Goal: Obtain resource: Download file/media

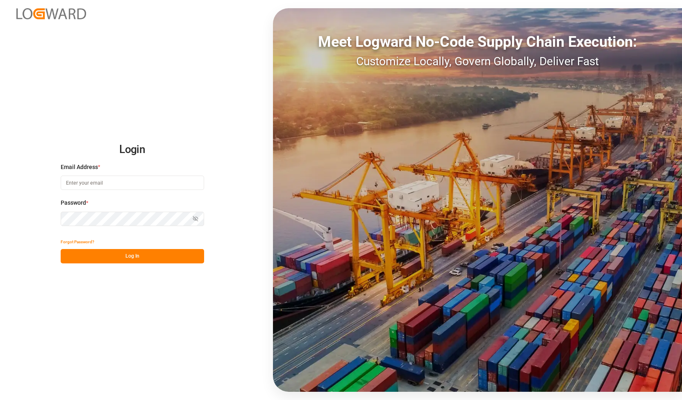
type input "[PERSON_NAME][EMAIL_ADDRESS][DOMAIN_NAME]"
click at [10, 213] on div "Login Email Address * [PERSON_NAME][EMAIL_ADDRESS][DOMAIN_NAME] Password * Show…" at bounding box center [341, 200] width 682 height 400
click at [67, 254] on button "Log In" at bounding box center [132, 256] width 143 height 14
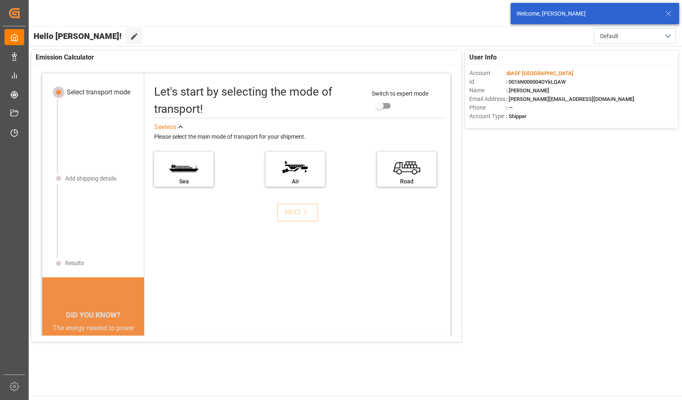
click at [667, 18] on icon at bounding box center [669, 14] width 10 height 10
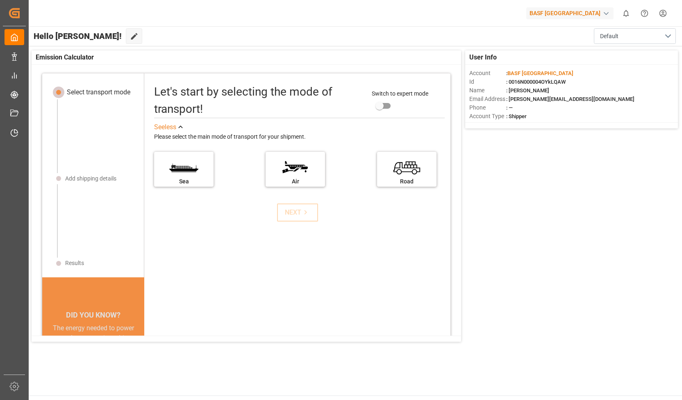
click at [604, 11] on div "button" at bounding box center [606, 13] width 8 height 8
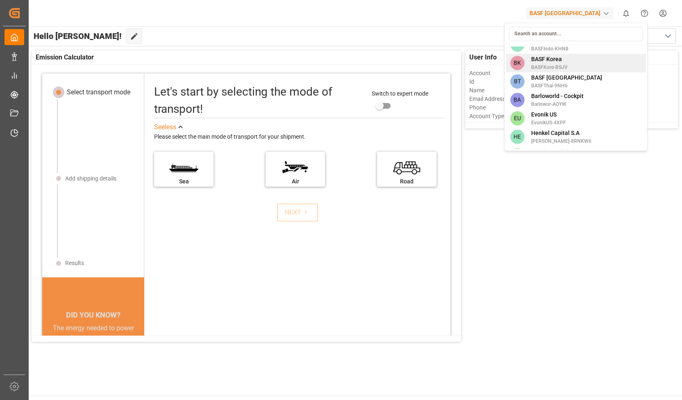
scroll to position [41, 0]
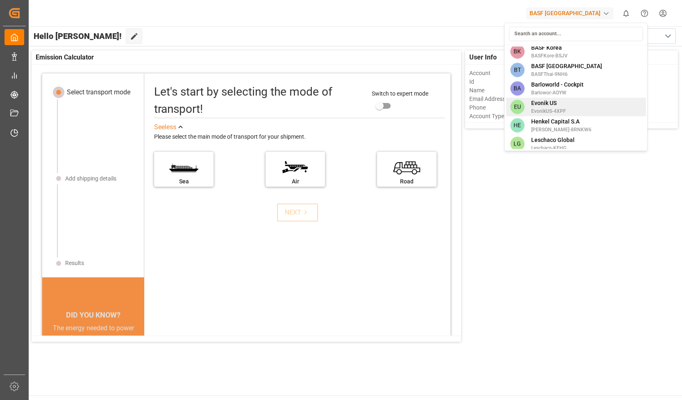
click at [548, 99] on span "Evonik US" at bounding box center [548, 103] width 35 height 9
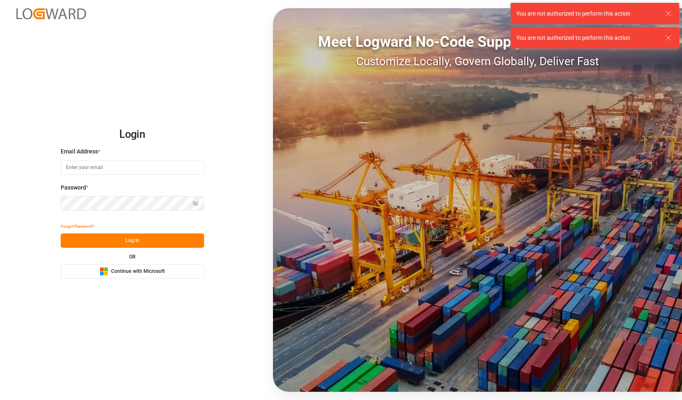
type input "[PERSON_NAME][EMAIL_ADDRESS][DOMAIN_NAME]"
click at [15, 207] on div "Login Email Address * alexander.schoeps@leschaco.com Password * Show password F…" at bounding box center [341, 200] width 682 height 400
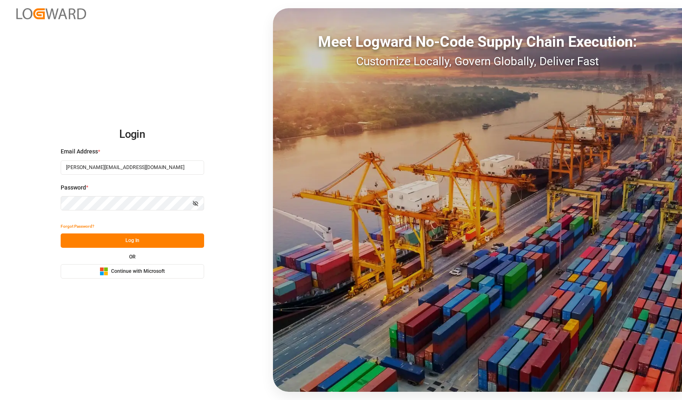
click at [65, 237] on button "Log In" at bounding box center [132, 240] width 143 height 14
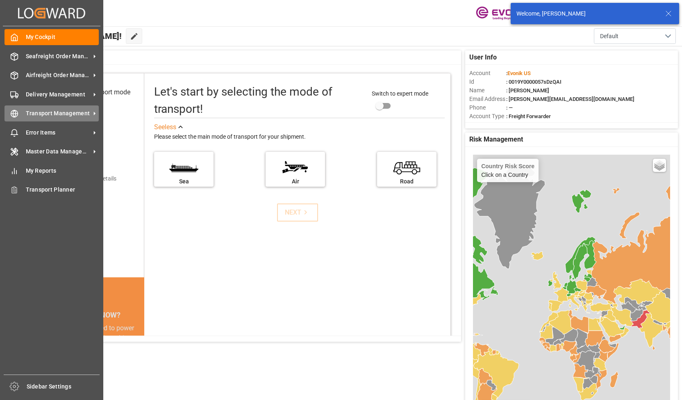
click at [54, 112] on span "Transport Management" at bounding box center [58, 113] width 65 height 9
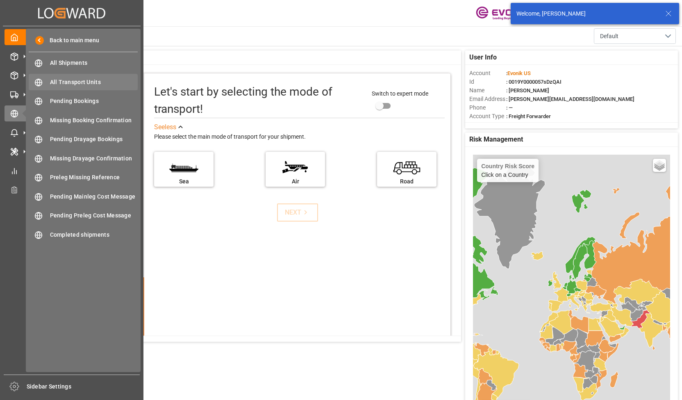
click at [89, 81] on span "All Transport Units" at bounding box center [94, 82] width 88 height 9
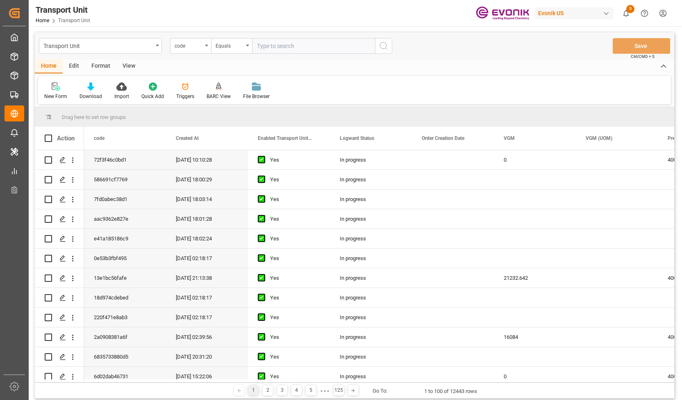
click at [127, 68] on div "View" at bounding box center [128, 66] width 25 height 14
click at [88, 91] on div "Standard Templates" at bounding box center [92, 91] width 53 height 18
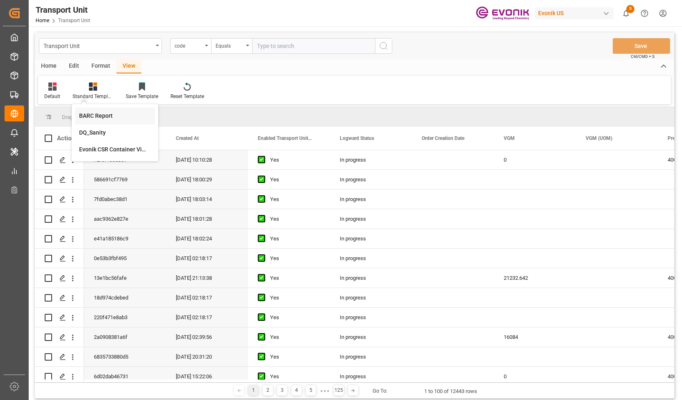
click at [93, 113] on div "BARC Report" at bounding box center [115, 116] width 72 height 9
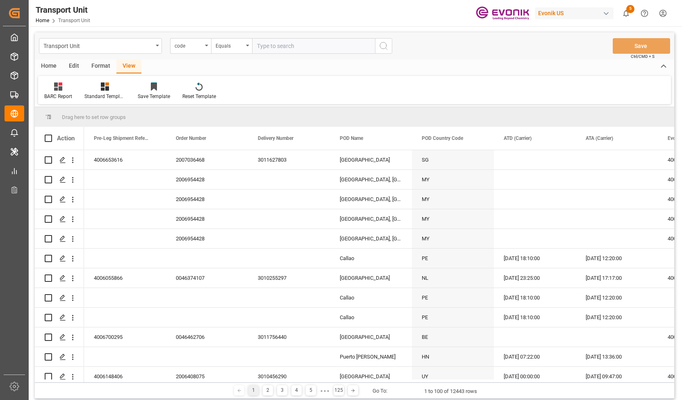
click at [59, 65] on div "Home" at bounding box center [49, 66] width 28 height 14
click at [100, 99] on div "Download" at bounding box center [91, 96] width 23 height 7
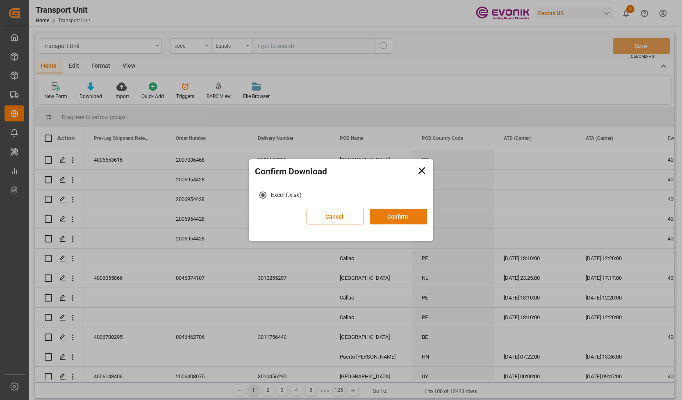
click at [373, 212] on button "Confirm" at bounding box center [398, 217] width 57 height 16
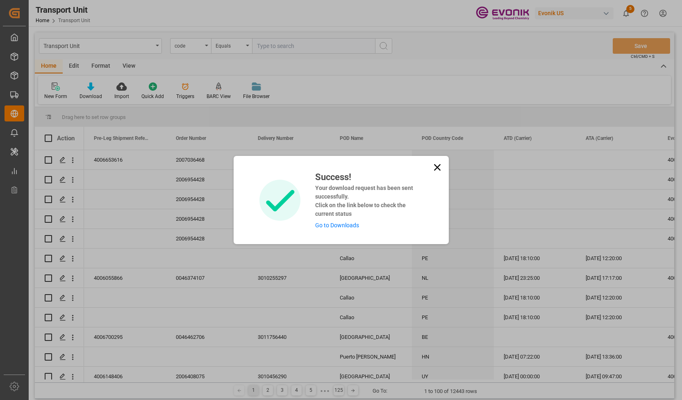
click at [334, 226] on link "Go to Downloads" at bounding box center [337, 225] width 44 height 7
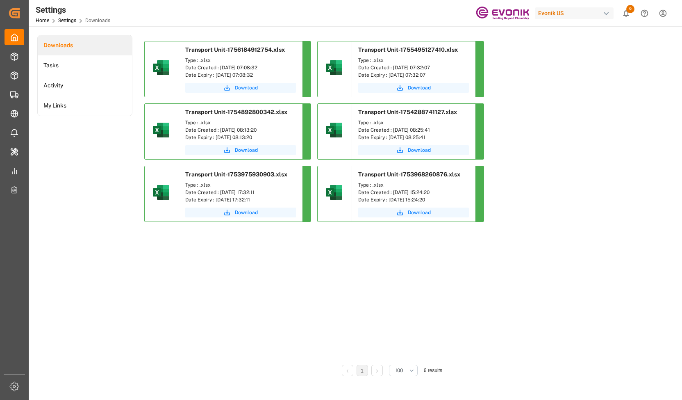
click at [243, 86] on span "Download" at bounding box center [246, 87] width 23 height 7
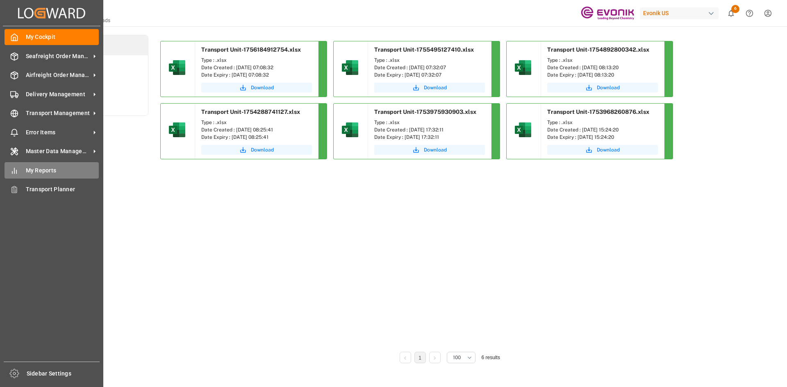
click at [34, 170] on span "My Reports" at bounding box center [62, 170] width 73 height 9
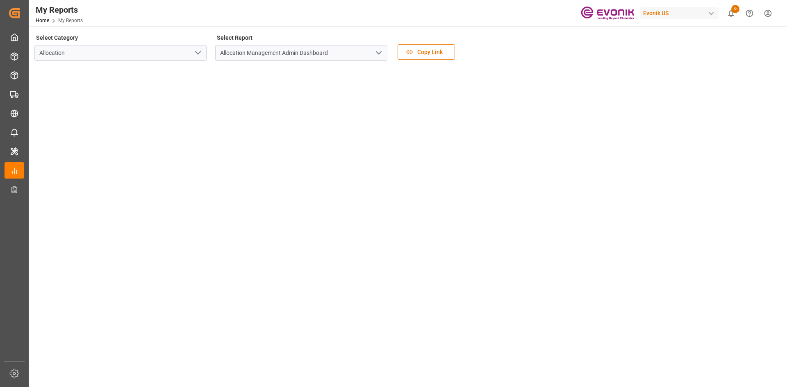
click at [196, 54] on icon "open menu" at bounding box center [198, 53] width 10 height 10
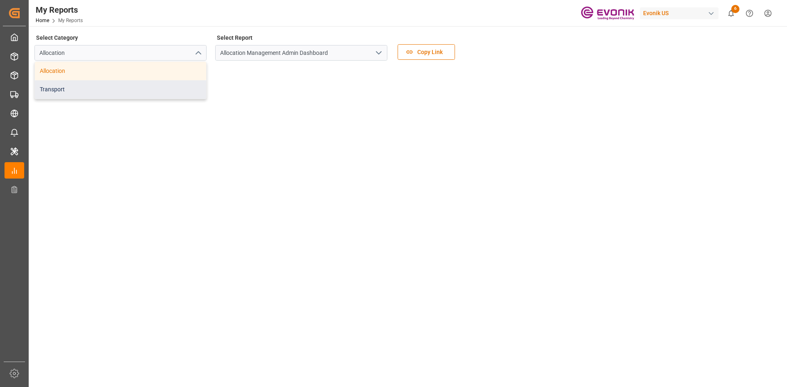
click at [130, 90] on div "Transport" at bounding box center [120, 89] width 171 height 18
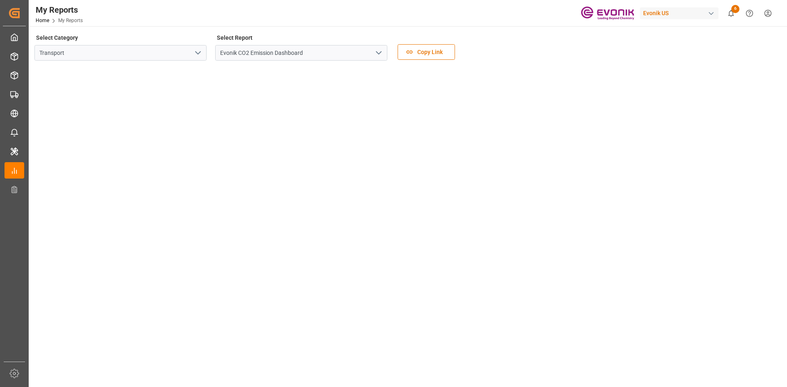
click at [375, 52] on icon "open menu" at bounding box center [379, 53] width 10 height 10
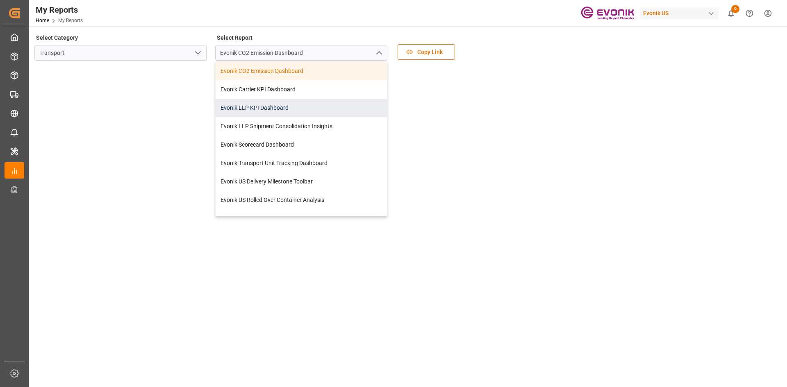
click at [279, 103] on div "Evonik LLP KPI Dashboard" at bounding box center [301, 108] width 171 height 18
